Goal: Information Seeking & Learning: Learn about a topic

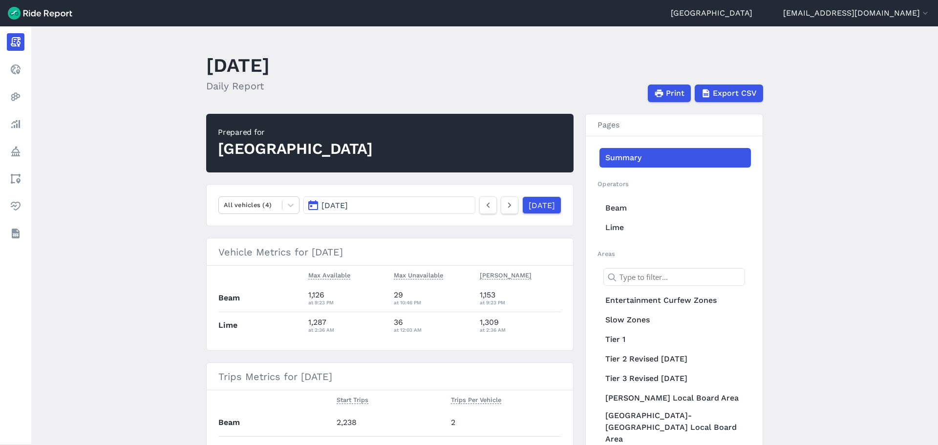
click at [344, 214] on button "[DATE]" at bounding box center [389, 205] width 172 height 18
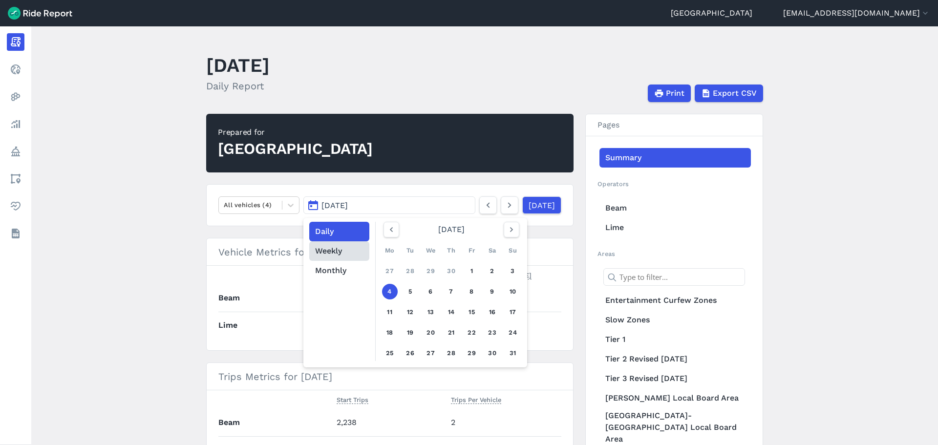
click at [336, 255] on button "Weekly" at bounding box center [339, 251] width 60 height 20
click at [513, 235] on button "button" at bounding box center [512, 230] width 16 height 16
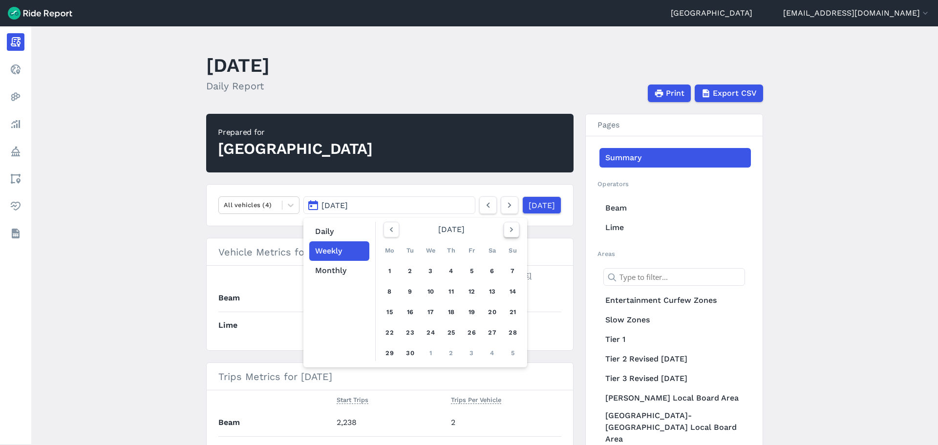
click at [513, 235] on button "button" at bounding box center [512, 230] width 16 height 16
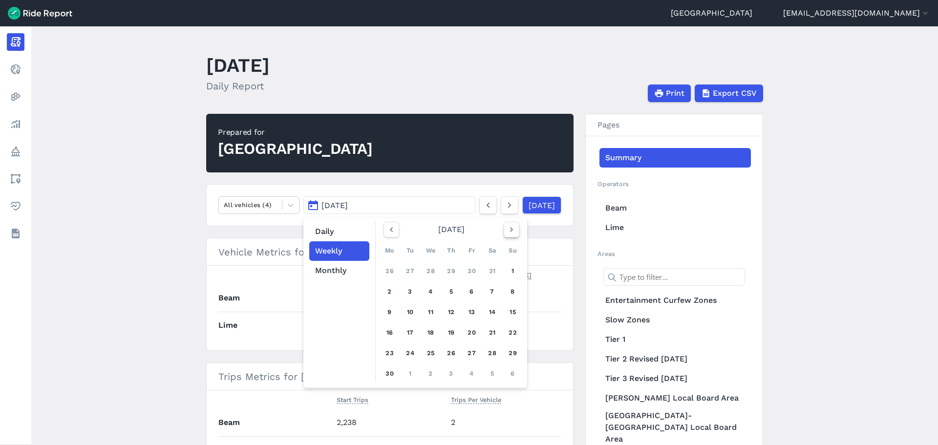
click at [513, 235] on button "button" at bounding box center [512, 230] width 16 height 16
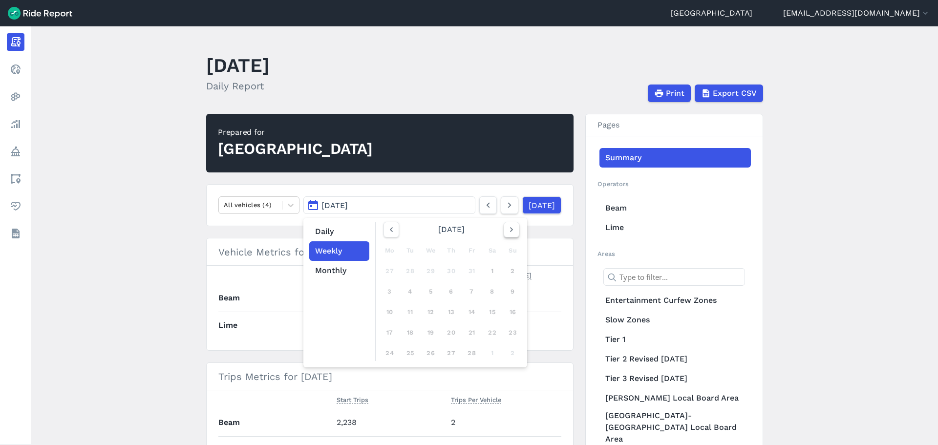
click at [513, 235] on button "button" at bounding box center [512, 230] width 16 height 16
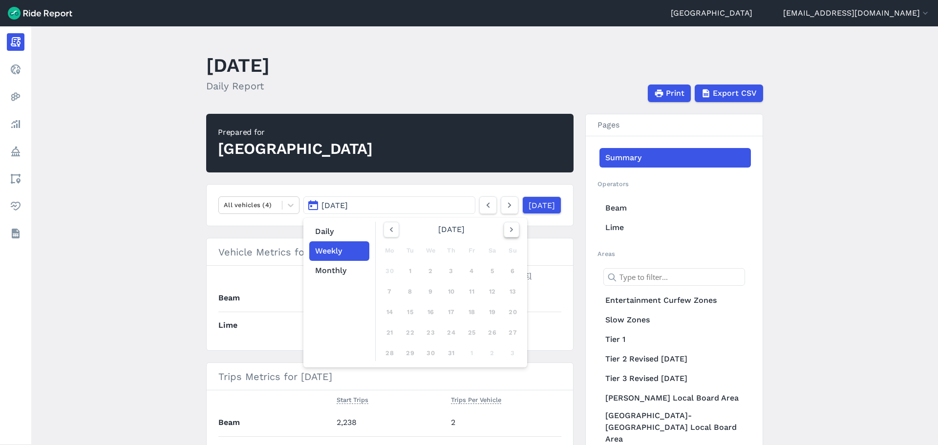
click at [513, 235] on button "button" at bounding box center [512, 230] width 16 height 16
click at [392, 232] on icon "button" at bounding box center [391, 230] width 10 height 10
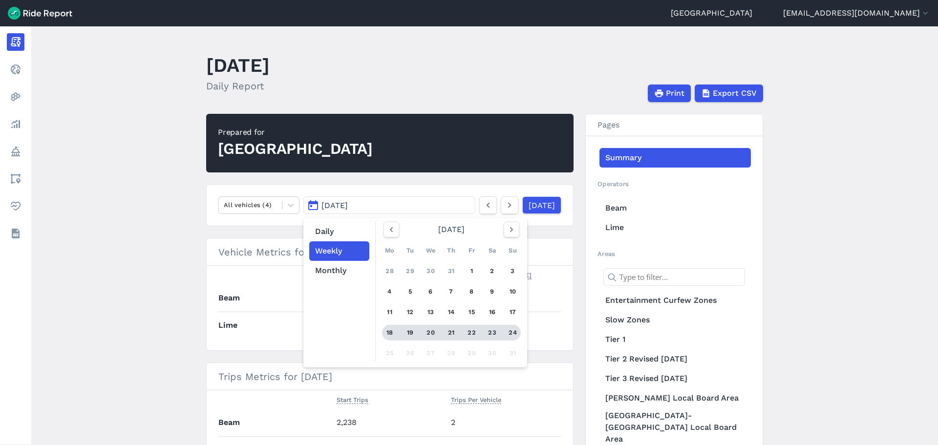
click at [445, 333] on div "21" at bounding box center [452, 333] width 16 height 16
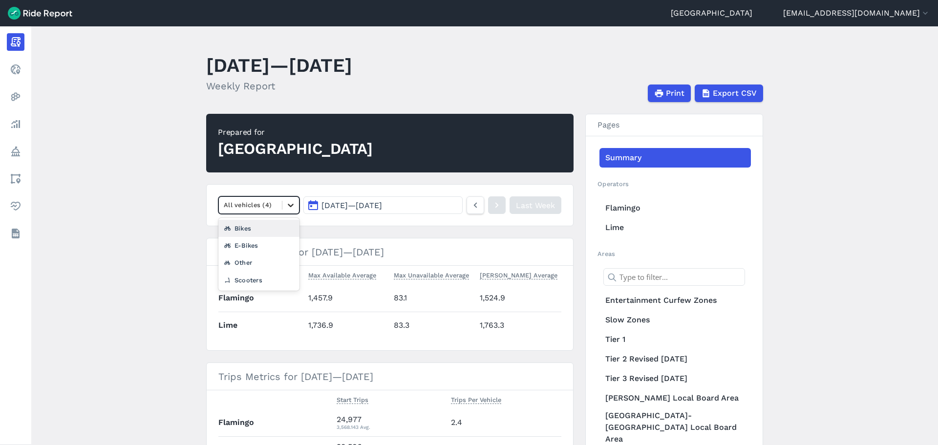
click at [288, 210] on div at bounding box center [290, 205] width 17 height 17
click at [270, 279] on div "Scooters" at bounding box center [258, 280] width 81 height 17
click at [209, 273] on section "Vehicle Metrics for [DATE]—[DATE] Max Available Average Max Unavailable Average…" at bounding box center [389, 294] width 367 height 113
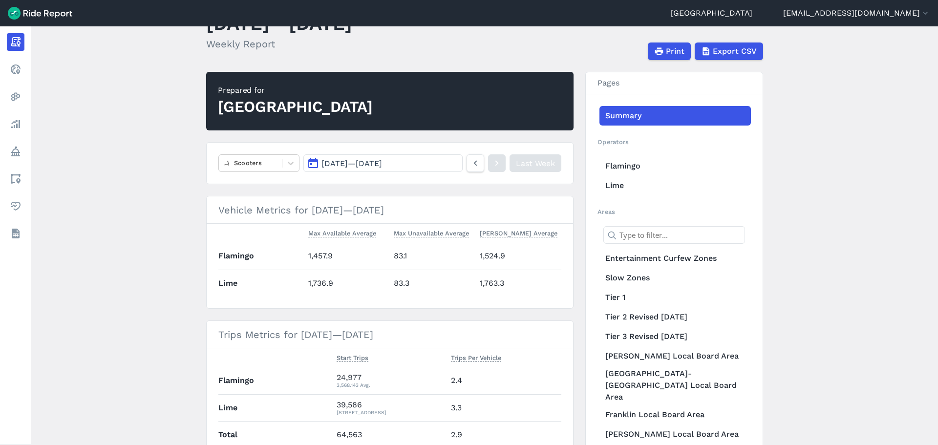
scroll to position [92, 0]
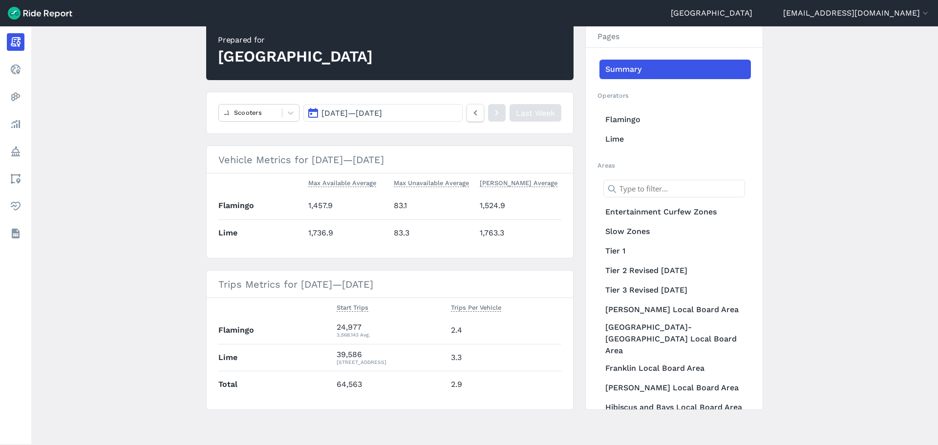
click at [165, 271] on main "[DATE]—[DATE] Weekly Report Print Export CSV Prepared for [GEOGRAPHIC_DATA] Sco…" at bounding box center [484, 235] width 907 height 419
